Goal: Complete application form

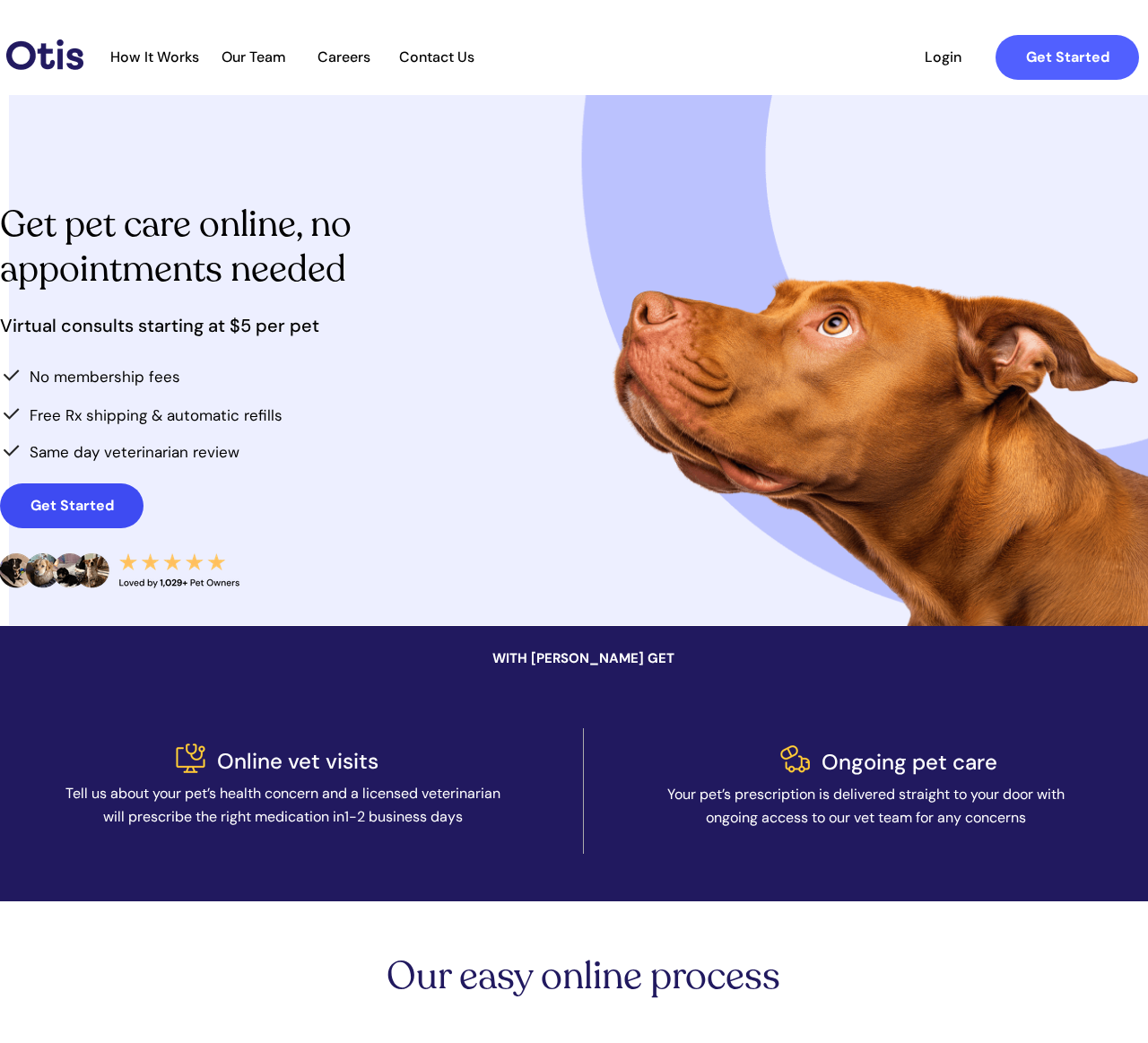
click at [47, 507] on strong "Get Started" at bounding box center [71, 505] width 84 height 19
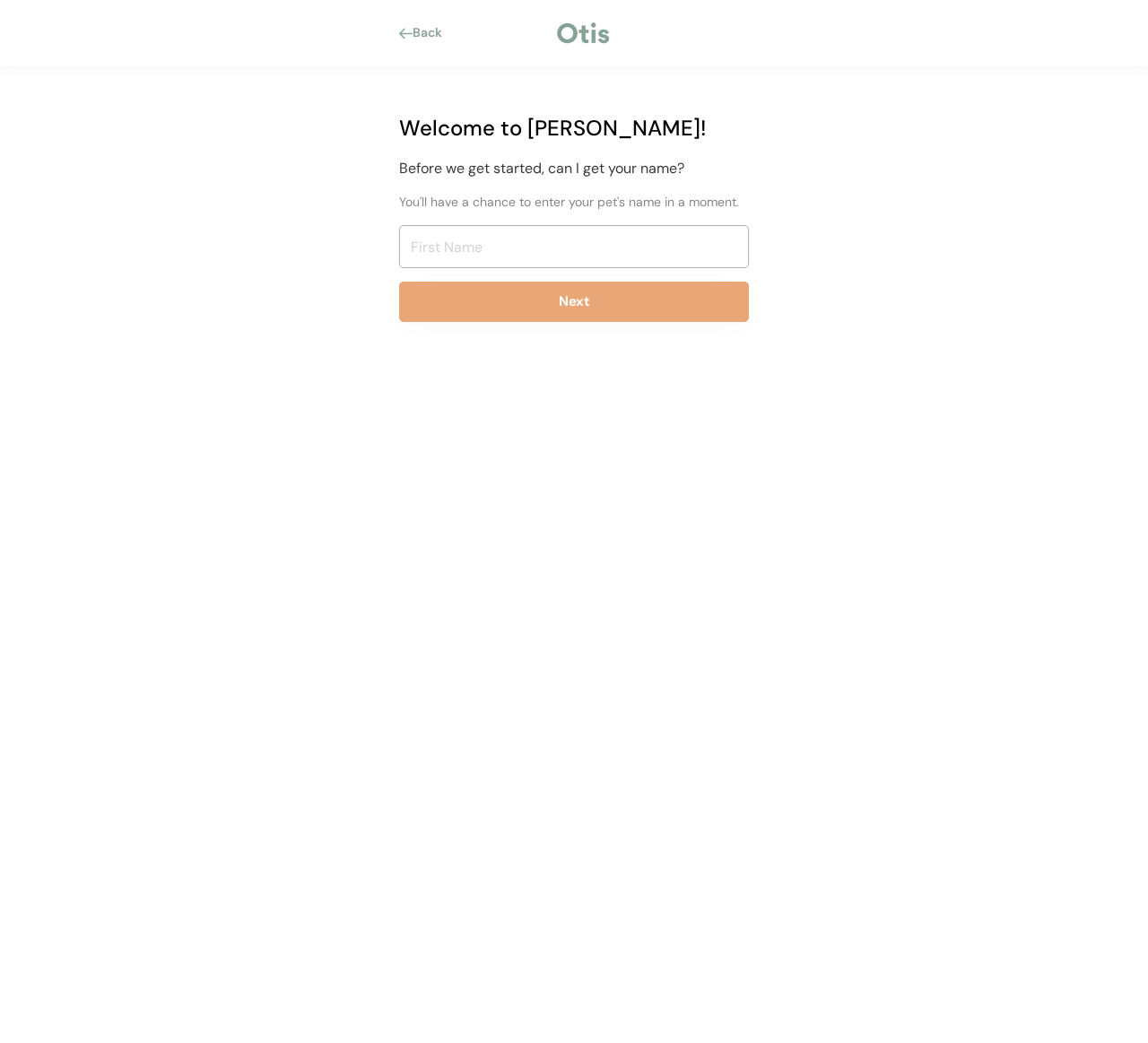
click at [546, 247] on input "input" at bounding box center [574, 247] width 350 height 43
type input "[PERSON_NAME]"
click at [676, 300] on button "Next" at bounding box center [574, 301] width 350 height 40
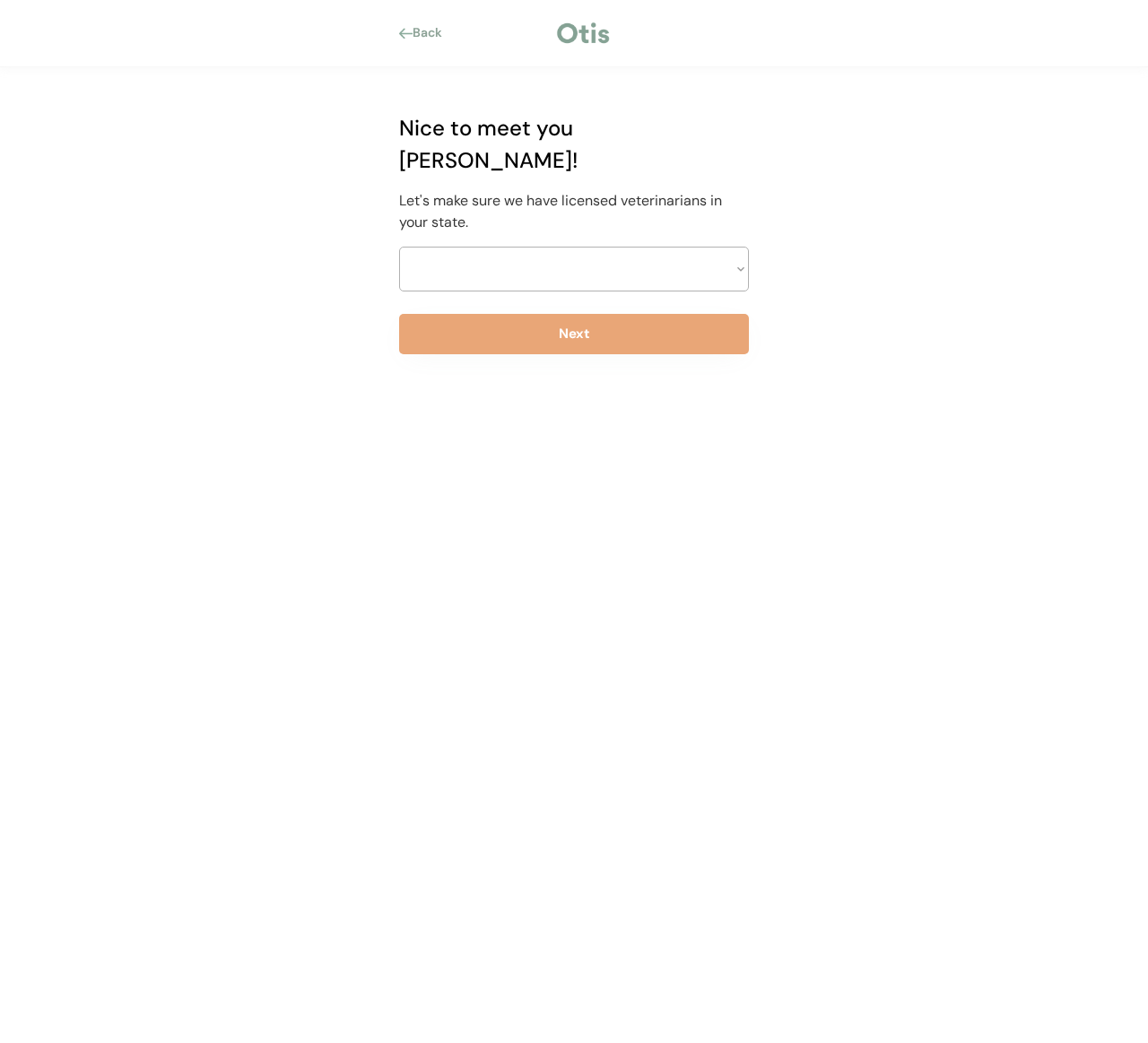
click at [742, 247] on select at bounding box center [574, 269] width 350 height 45
select select ""1348695171700984260__LOOKUP__1704914077410x918163720445493000""
click at [677, 314] on button "Next" at bounding box center [574, 333] width 350 height 40
